Goal: Use online tool/utility: Utilize a website feature to perform a specific function

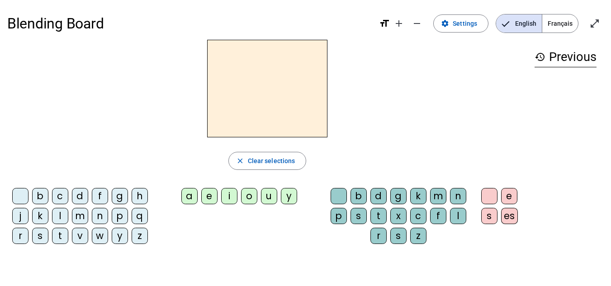
click at [208, 196] on div "e" at bounding box center [209, 196] width 16 height 16
click at [255, 165] on span "Clear selections" at bounding box center [271, 161] width 47 height 11
click at [59, 240] on div "t" at bounding box center [60, 236] width 16 height 16
click at [266, 161] on span "Clear selections" at bounding box center [271, 161] width 47 height 11
click at [266, 198] on div "u" at bounding box center [269, 196] width 16 height 16
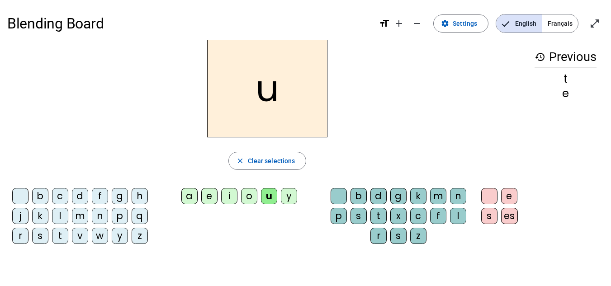
click at [265, 165] on span "Clear selections" at bounding box center [271, 161] width 47 height 11
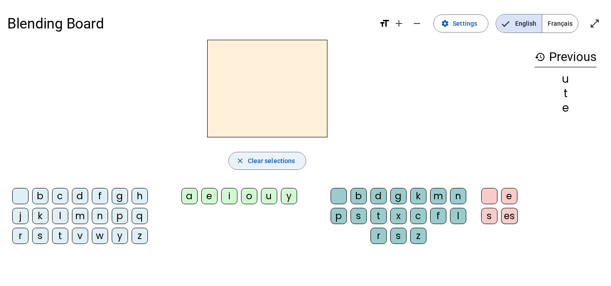
click at [79, 199] on div "d" at bounding box center [80, 196] width 16 height 16
click at [253, 165] on span "Clear selections" at bounding box center [271, 161] width 47 height 11
click at [38, 197] on div "b" at bounding box center [40, 196] width 16 height 16
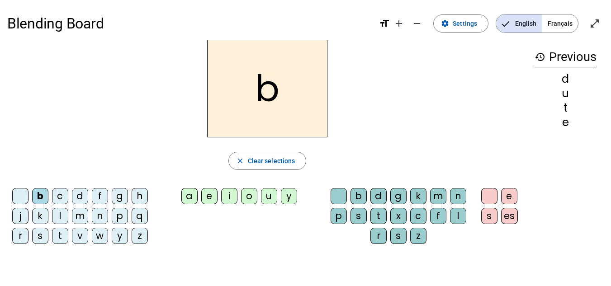
click at [80, 198] on div "d" at bounding box center [80, 196] width 16 height 16
click at [40, 198] on div "b" at bounding box center [40, 196] width 16 height 16
click at [82, 197] on div "d" at bounding box center [80, 196] width 16 height 16
click at [255, 163] on span "Clear selections" at bounding box center [271, 161] width 47 height 11
